Goal: Use online tool/utility: Utilize a website feature to perform a specific function

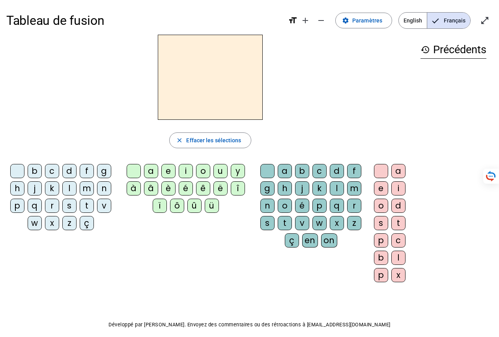
click at [84, 208] on div "t" at bounding box center [87, 206] width 14 height 14
click at [151, 173] on div "a" at bounding box center [151, 171] width 14 height 14
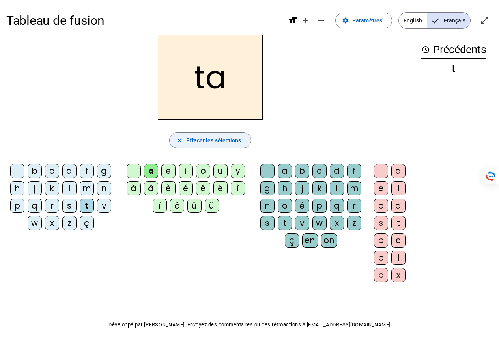
click at [187, 144] on span "Effacer les sélections" at bounding box center [213, 140] width 55 height 9
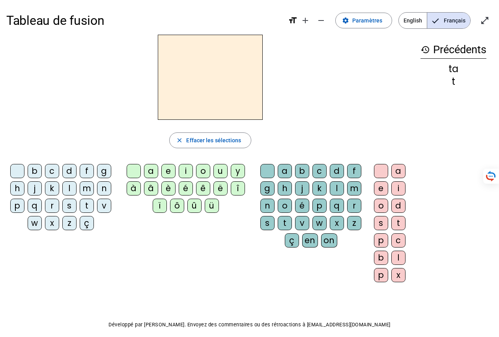
click at [86, 206] on div "t" at bounding box center [87, 206] width 14 height 14
click at [148, 178] on letter-bubble "a" at bounding box center [152, 172] width 17 height 17
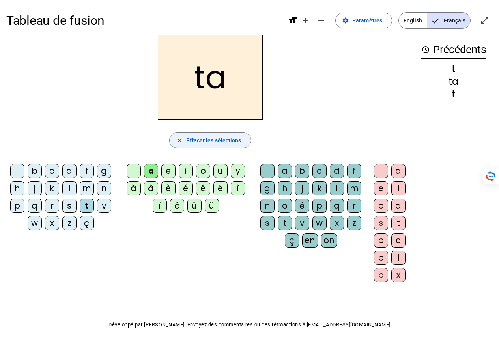
click at [193, 140] on span "Effacer les sélections" at bounding box center [213, 140] width 55 height 9
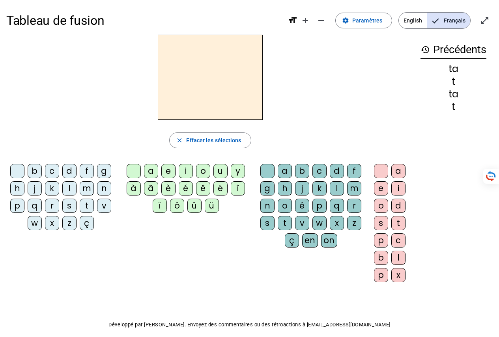
click at [86, 206] on div "t" at bounding box center [87, 206] width 14 height 14
click at [166, 173] on div "e" at bounding box center [168, 171] width 14 height 14
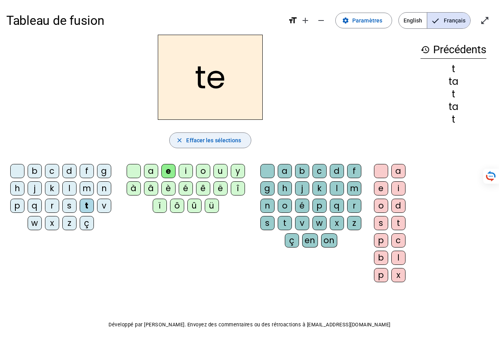
click at [197, 141] on span "Effacer les sélections" at bounding box center [213, 140] width 55 height 9
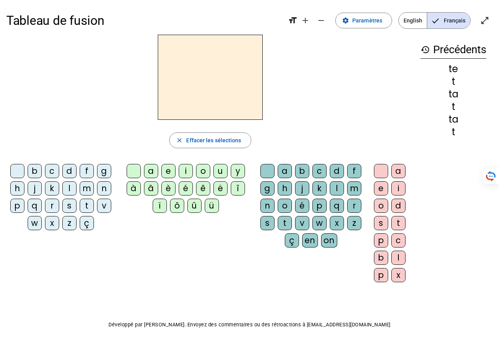
click at [88, 204] on div "t" at bounding box center [87, 206] width 14 height 14
click at [164, 170] on div "e" at bounding box center [168, 171] width 14 height 14
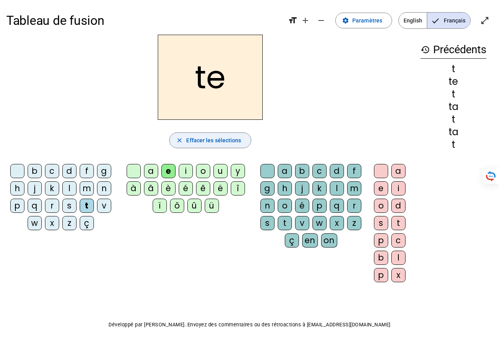
click at [189, 144] on span "Effacer les sélections" at bounding box center [213, 140] width 55 height 9
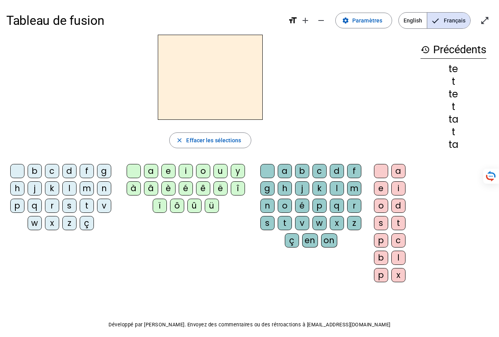
click at [84, 208] on div "t" at bounding box center [87, 206] width 14 height 14
click at [183, 171] on div "i" at bounding box center [186, 171] width 14 height 14
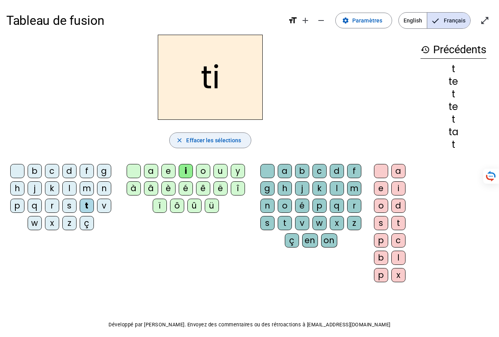
click at [194, 141] on span "Effacer les sélections" at bounding box center [213, 140] width 55 height 9
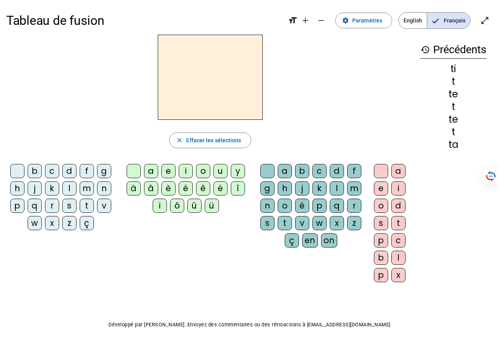
click at [82, 206] on div "t" at bounding box center [87, 206] width 14 height 14
click at [205, 172] on div "o" at bounding box center [203, 171] width 14 height 14
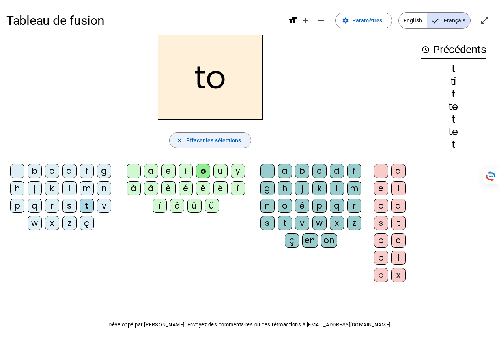
click at [195, 142] on span "Effacer les sélections" at bounding box center [213, 140] width 55 height 9
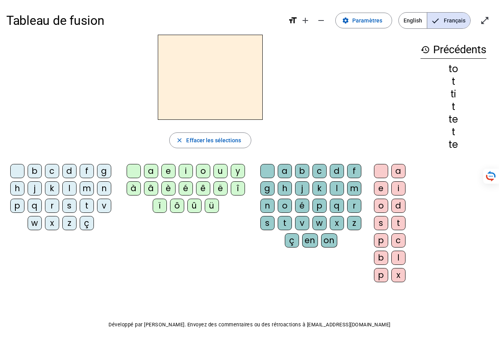
click at [86, 205] on div "t" at bounding box center [87, 206] width 14 height 14
click at [148, 170] on div "a" at bounding box center [151, 171] width 14 height 14
click at [284, 227] on div "t" at bounding box center [285, 223] width 14 height 14
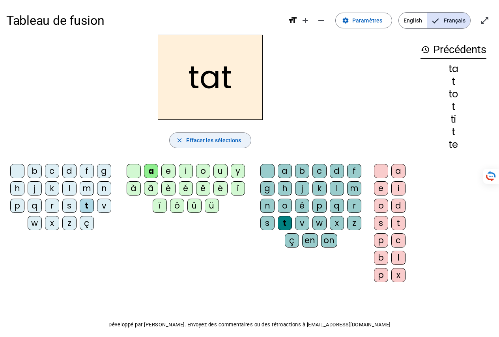
click at [195, 139] on span "Effacer les sélections" at bounding box center [213, 140] width 55 height 9
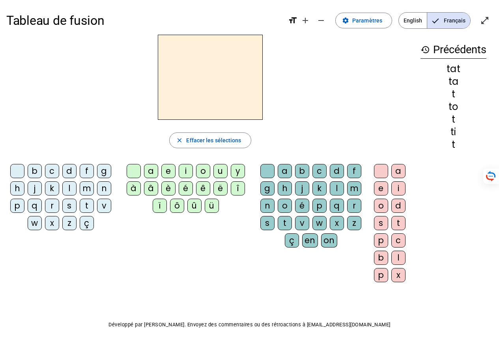
click at [69, 186] on div "l" at bounding box center [69, 189] width 14 height 14
click at [147, 170] on div "a" at bounding box center [151, 171] width 14 height 14
click at [280, 226] on div "t" at bounding box center [285, 223] width 14 height 14
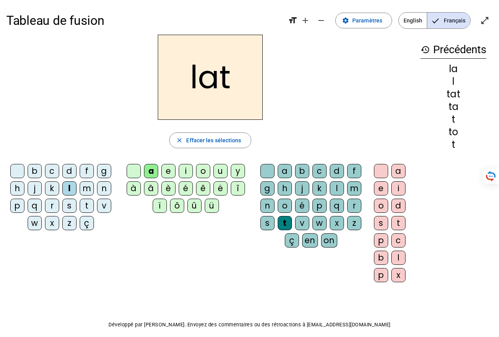
click at [232, 85] on h2 "lat" at bounding box center [210, 77] width 105 height 85
click at [202, 142] on span "Effacer les sélections" at bounding box center [213, 140] width 55 height 9
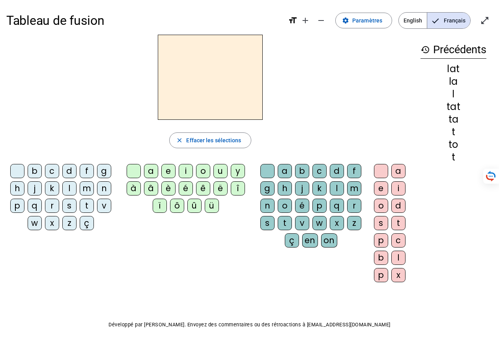
click at [71, 191] on div "l" at bounding box center [69, 189] width 14 height 14
click at [150, 169] on div "a" at bounding box center [151, 171] width 14 height 14
click at [151, 170] on div "a" at bounding box center [151, 171] width 14 height 14
click at [337, 189] on div "l" at bounding box center [337, 189] width 14 height 14
